Goal: Information Seeking & Learning: Find specific page/section

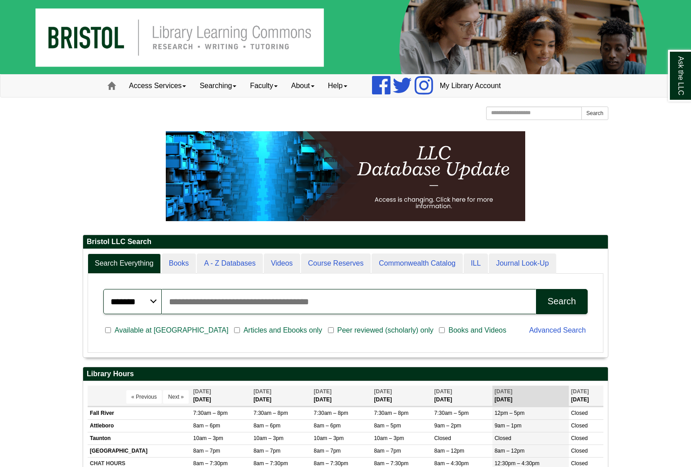
click at [186, 299] on input "Search articles, books, journals & more" at bounding box center [349, 301] width 374 height 25
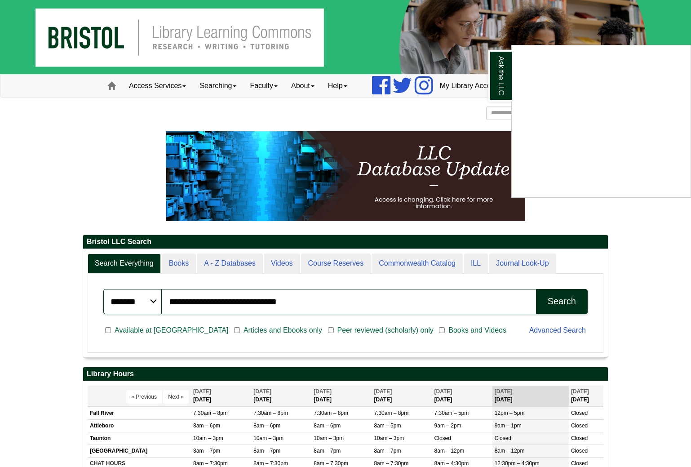
click at [564, 303] on div "Ask the LLC" at bounding box center [345, 233] width 691 height 467
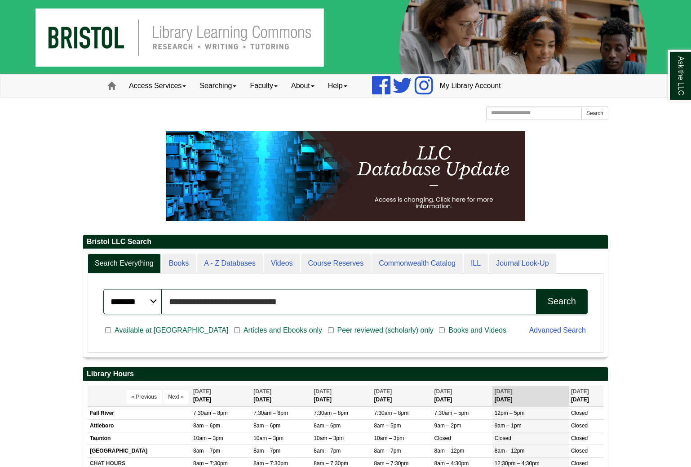
click at [281, 300] on input "**********" at bounding box center [349, 301] width 374 height 25
type input "**********"
click at [567, 304] on div "Search" at bounding box center [562, 301] width 28 height 10
click at [550, 307] on button "Search" at bounding box center [562, 301] width 52 height 25
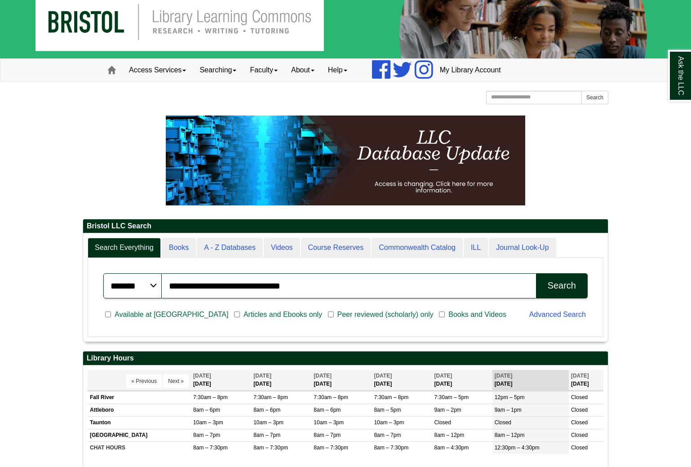
scroll to position [17, 0]
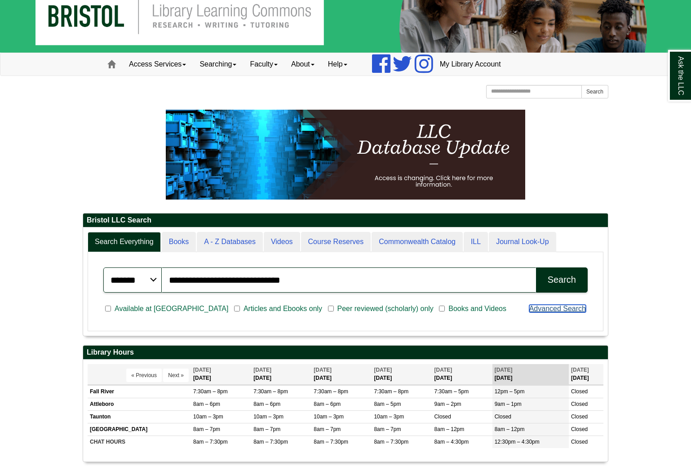
click at [556, 313] on div "Advanced Search" at bounding box center [558, 309] width 69 height 23
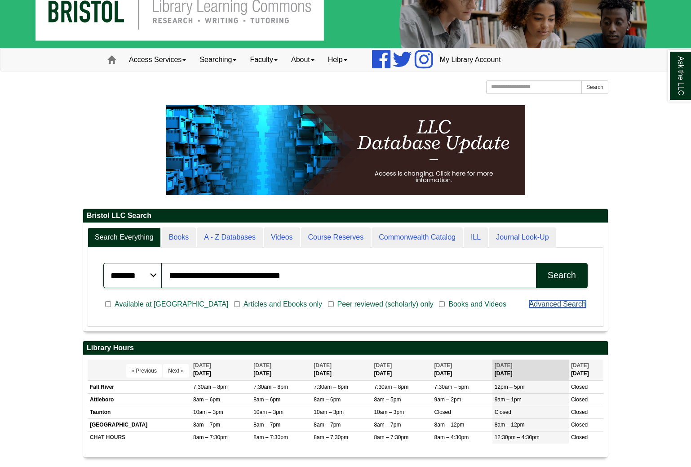
scroll to position [27, 0]
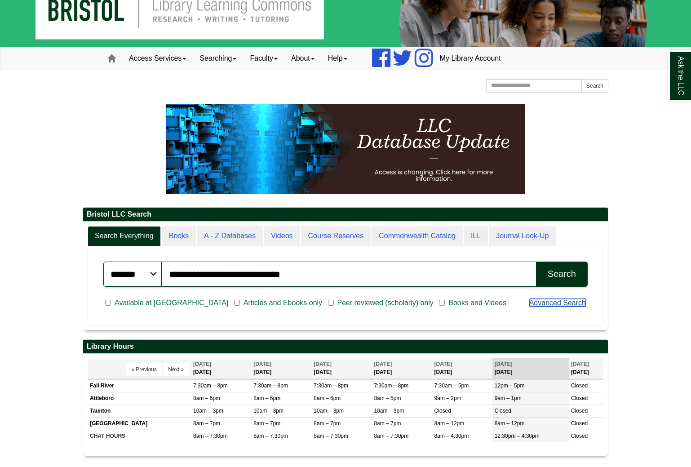
click at [545, 305] on link "Advanced Search" at bounding box center [558, 303] width 57 height 8
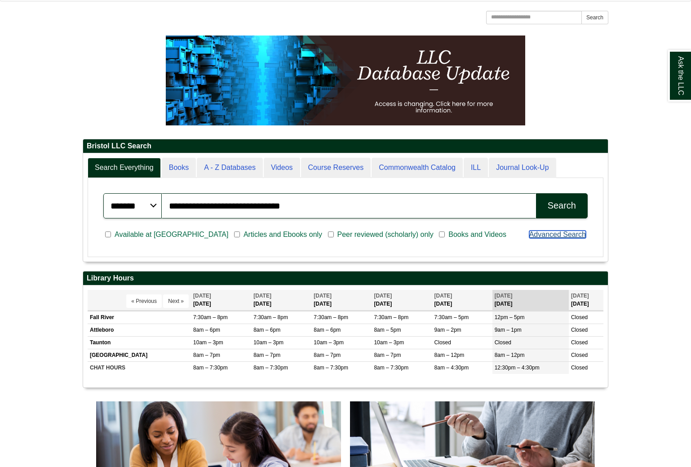
scroll to position [94, 0]
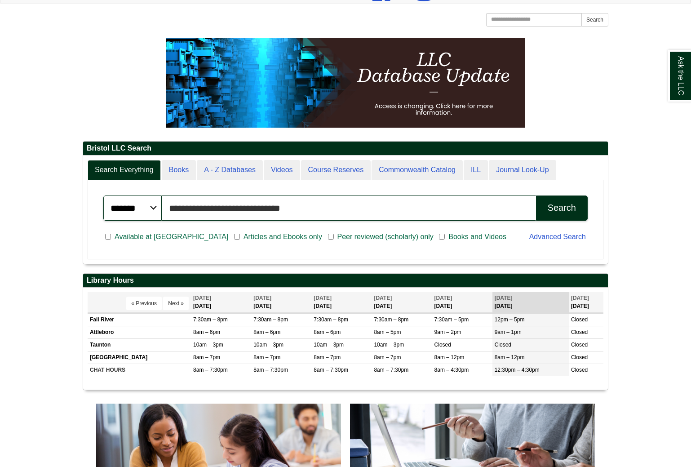
click at [339, 209] on input "**********" at bounding box center [349, 208] width 374 height 25
type input "**********"
click at [536, 196] on button "Search" at bounding box center [562, 208] width 52 height 25
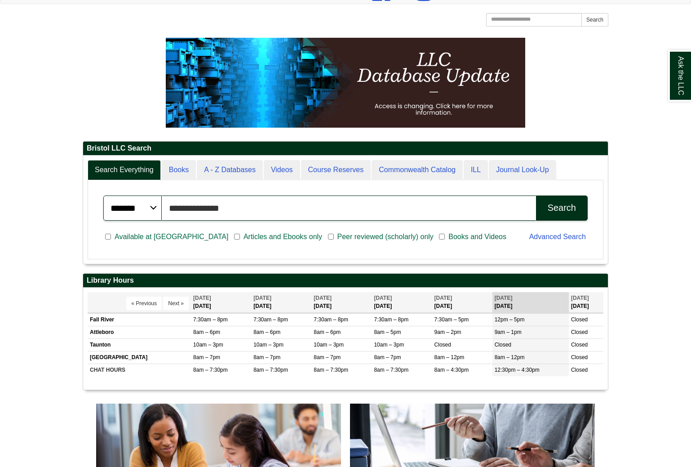
scroll to position [108, 525]
click at [565, 213] on button "Search" at bounding box center [562, 208] width 52 height 25
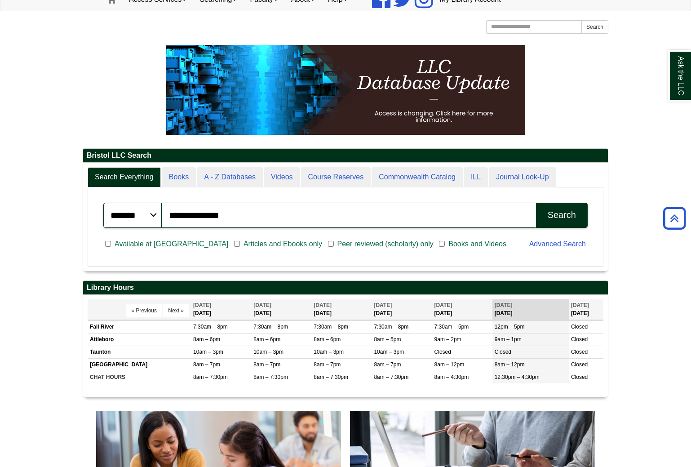
scroll to position [71, 0]
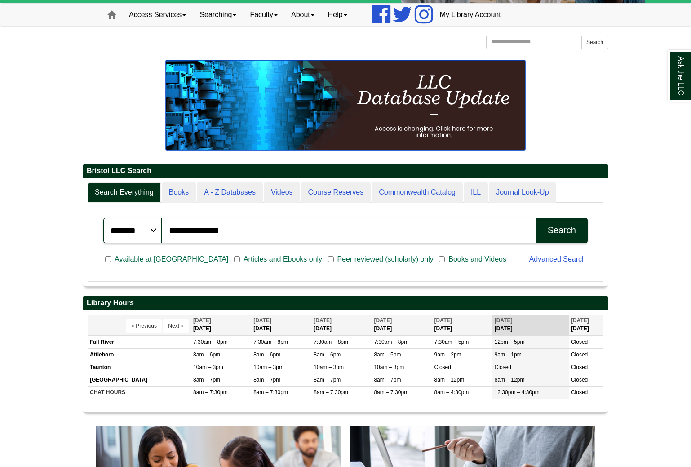
click at [454, 109] on img at bounding box center [346, 105] width 360 height 90
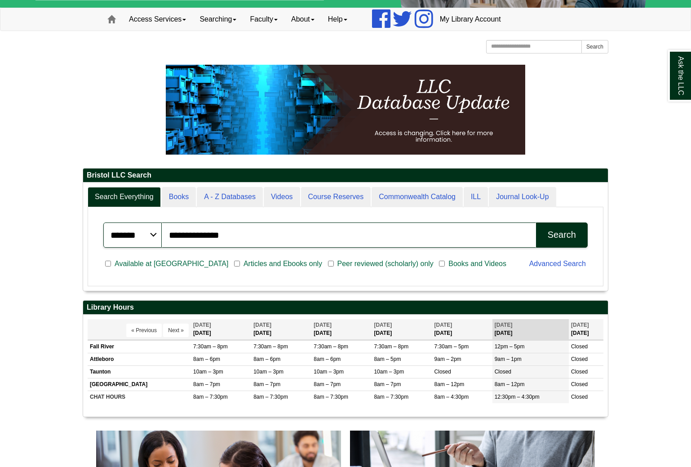
scroll to position [67, 0]
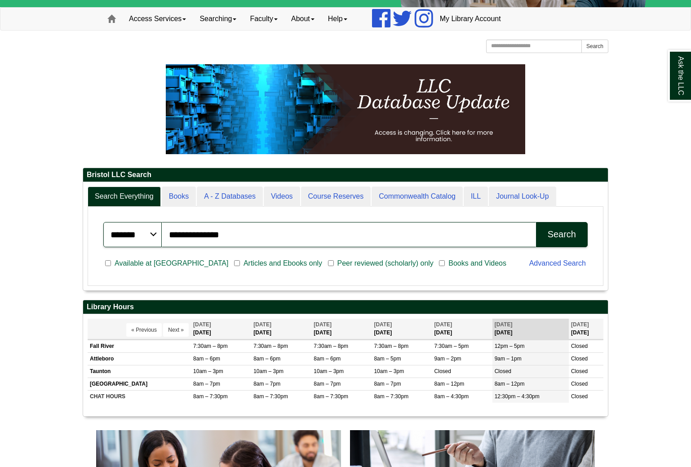
click at [545, 234] on button "Search" at bounding box center [562, 234] width 52 height 25
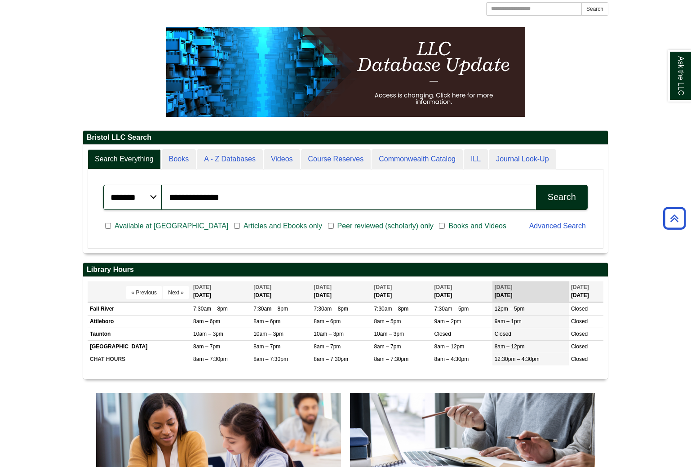
scroll to position [102, 0]
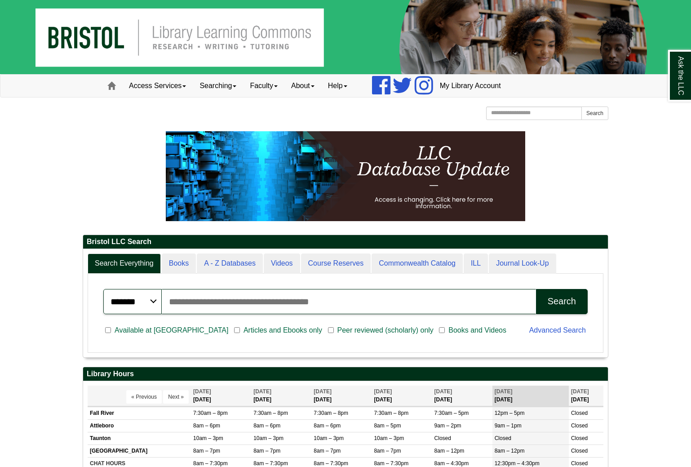
click at [263, 307] on input "Search articles, books, journals & more" at bounding box center [349, 301] width 374 height 25
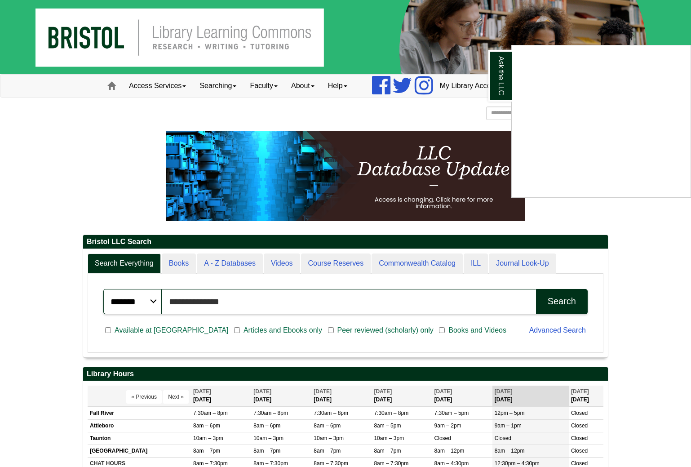
type input "**********"
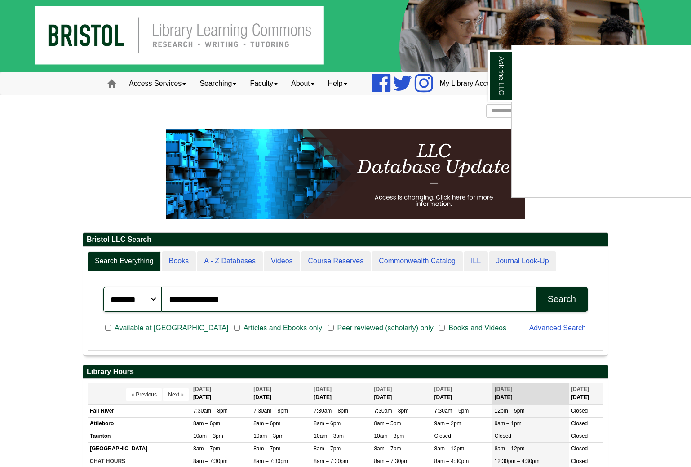
click at [562, 302] on div "Ask the LLC" at bounding box center [345, 233] width 691 height 467
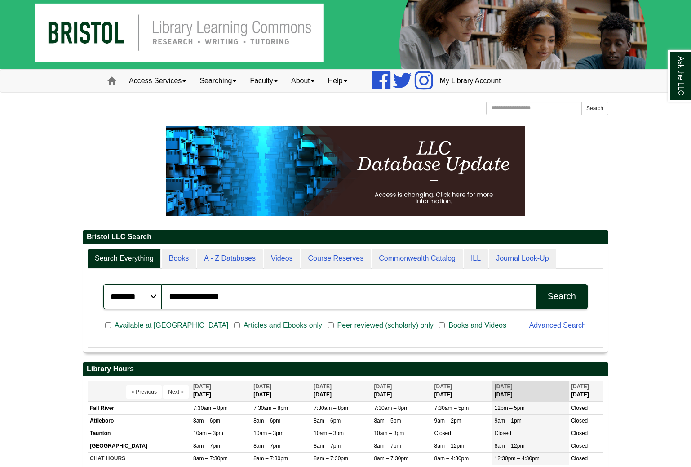
scroll to position [4, 0]
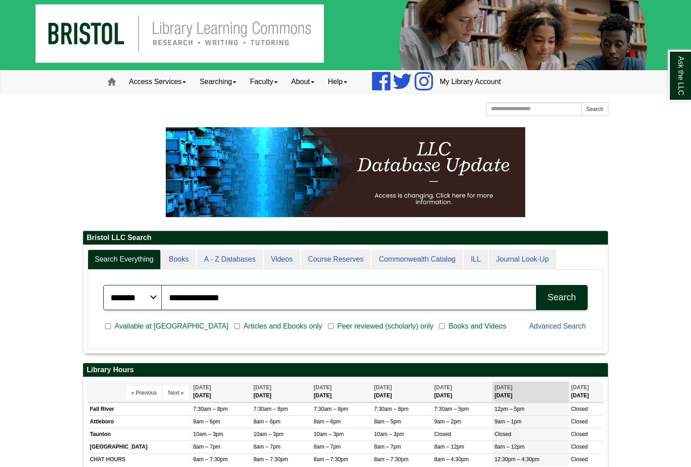
click at [559, 296] on div "Search" at bounding box center [562, 297] width 28 height 10
click at [552, 297] on div "Search" at bounding box center [562, 297] width 28 height 10
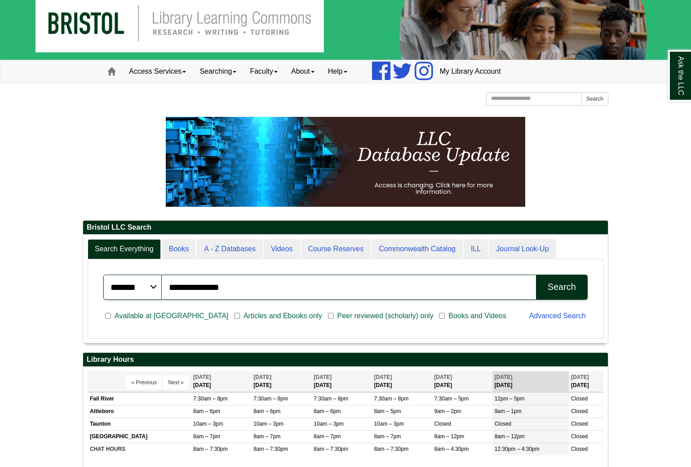
scroll to position [19, 0]
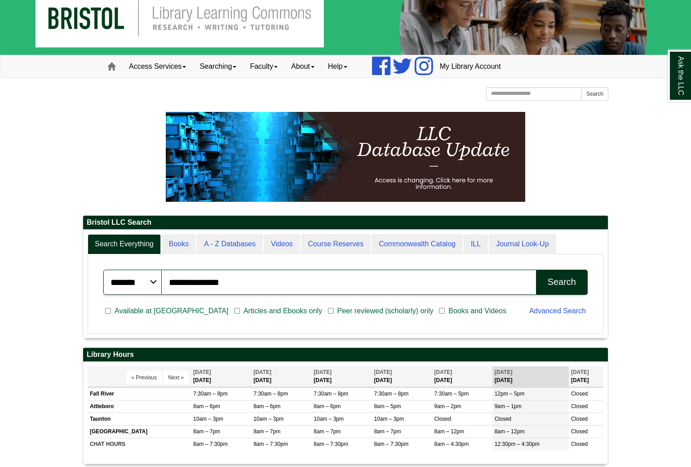
click at [561, 289] on button "Search" at bounding box center [562, 282] width 52 height 25
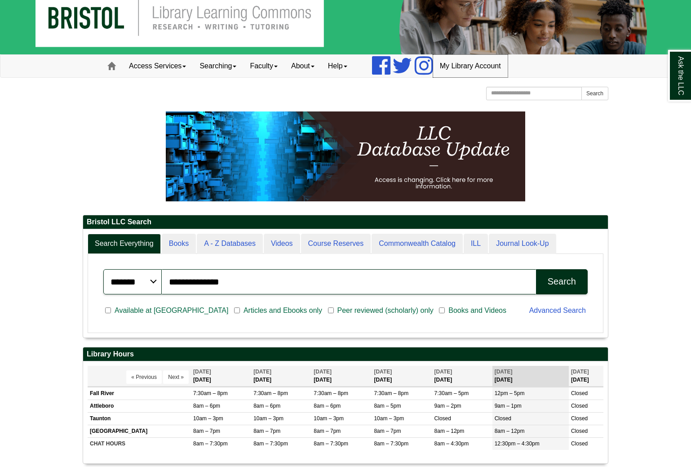
scroll to position [18, 0]
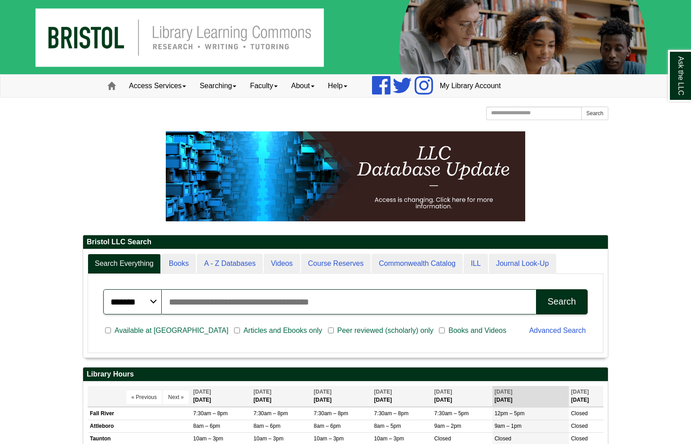
click at [193, 306] on input "Search articles, books, journals & more" at bounding box center [349, 301] width 374 height 25
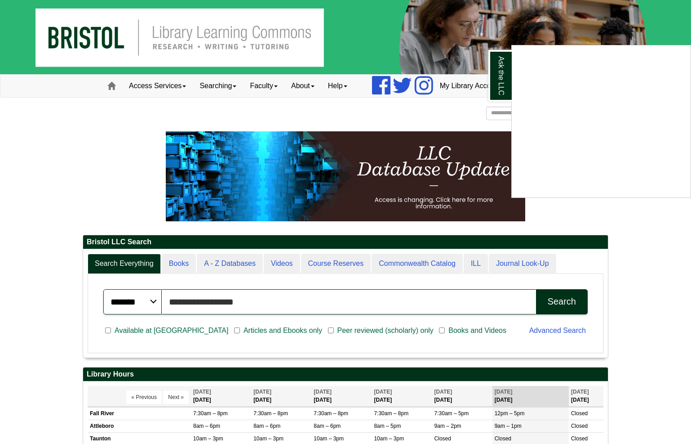
type input "**********"
click at [536, 289] on button "Search" at bounding box center [562, 301] width 52 height 25
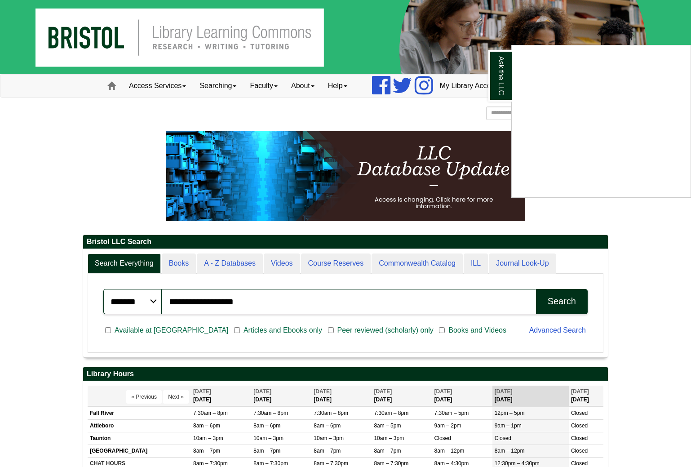
click at [557, 298] on div "Ask the LLC" at bounding box center [345, 233] width 691 height 467
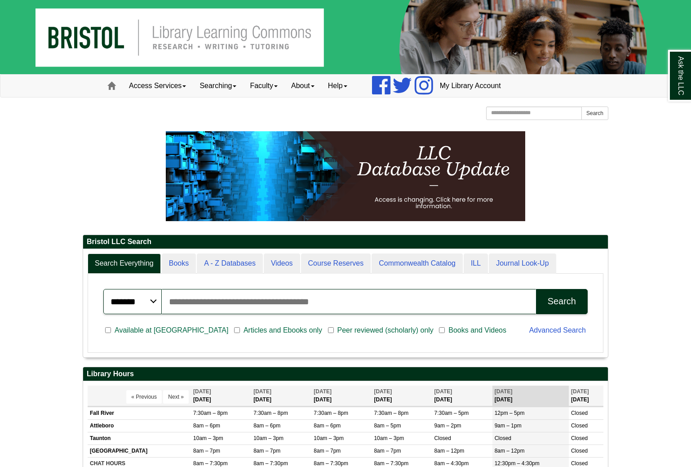
click at [86, 45] on img at bounding box center [345, 37] width 691 height 74
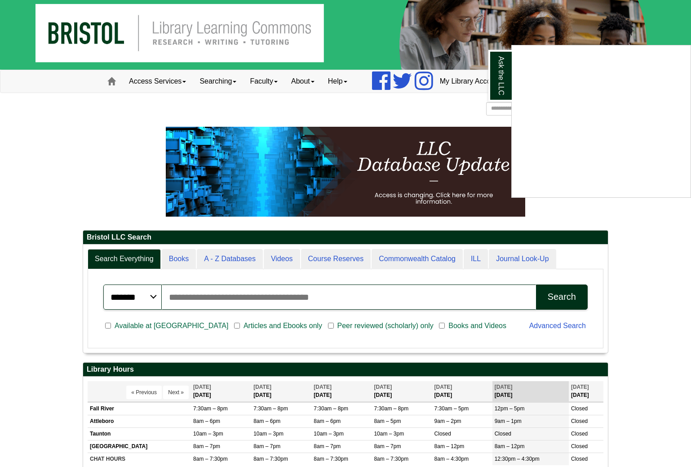
scroll to position [108, 525]
click at [189, 299] on input "Search articles, books, journals & more" at bounding box center [349, 297] width 374 height 25
type input "**********"
click at [547, 294] on button "Search" at bounding box center [562, 297] width 52 height 25
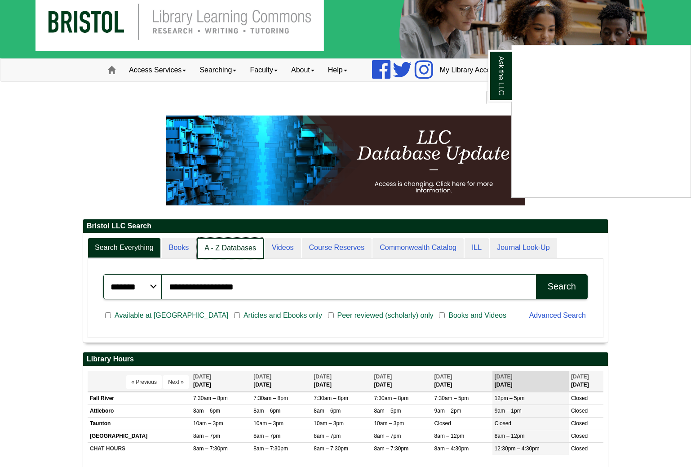
scroll to position [109, 525]
click at [223, 251] on link "A - Z Databases" at bounding box center [230, 248] width 67 height 21
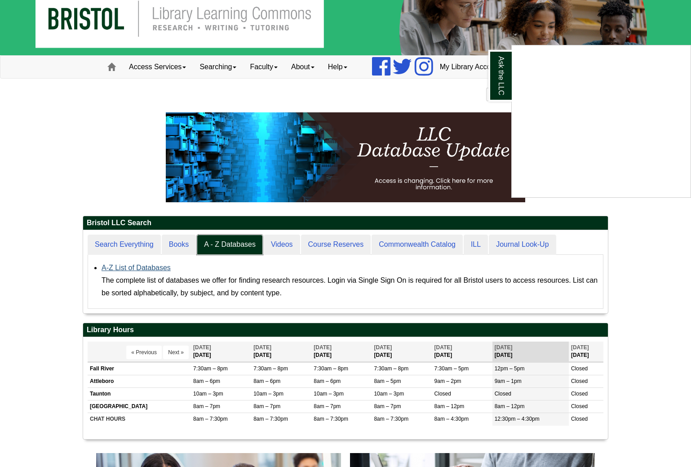
scroll to position [18, 0]
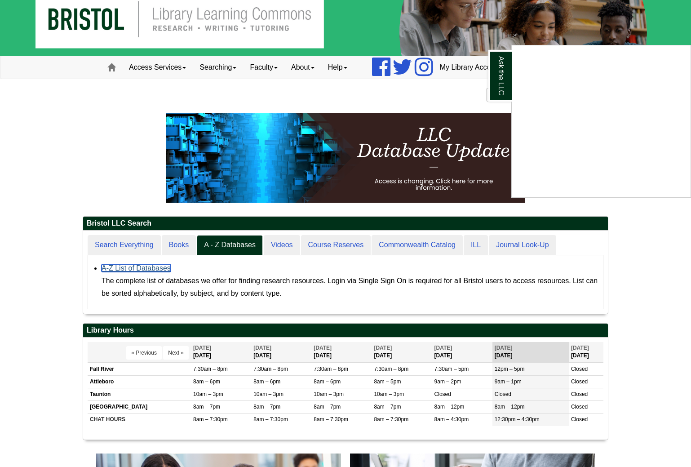
click at [147, 266] on link "A-Z List of Databases" at bounding box center [136, 268] width 69 height 8
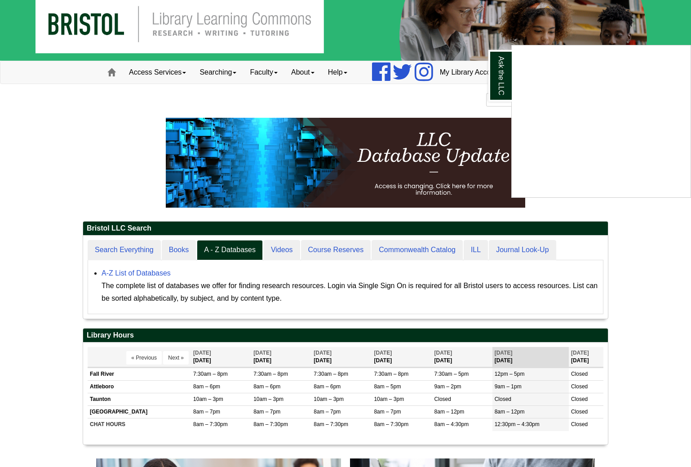
scroll to position [16, 0]
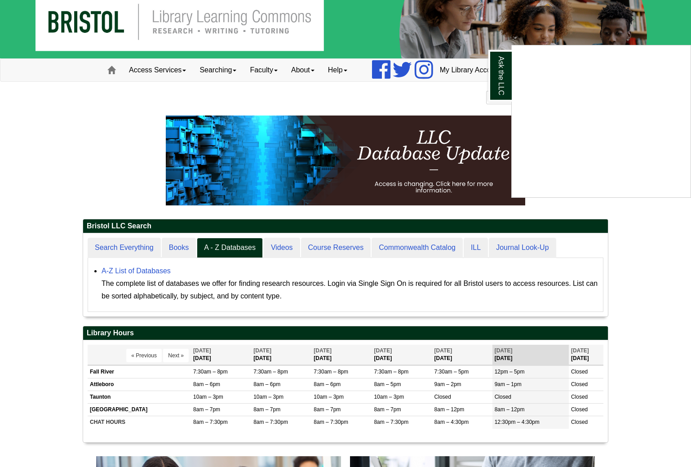
click at [94, 24] on img at bounding box center [345, 21] width 691 height 74
